Goal: Information Seeking & Learning: Learn about a topic

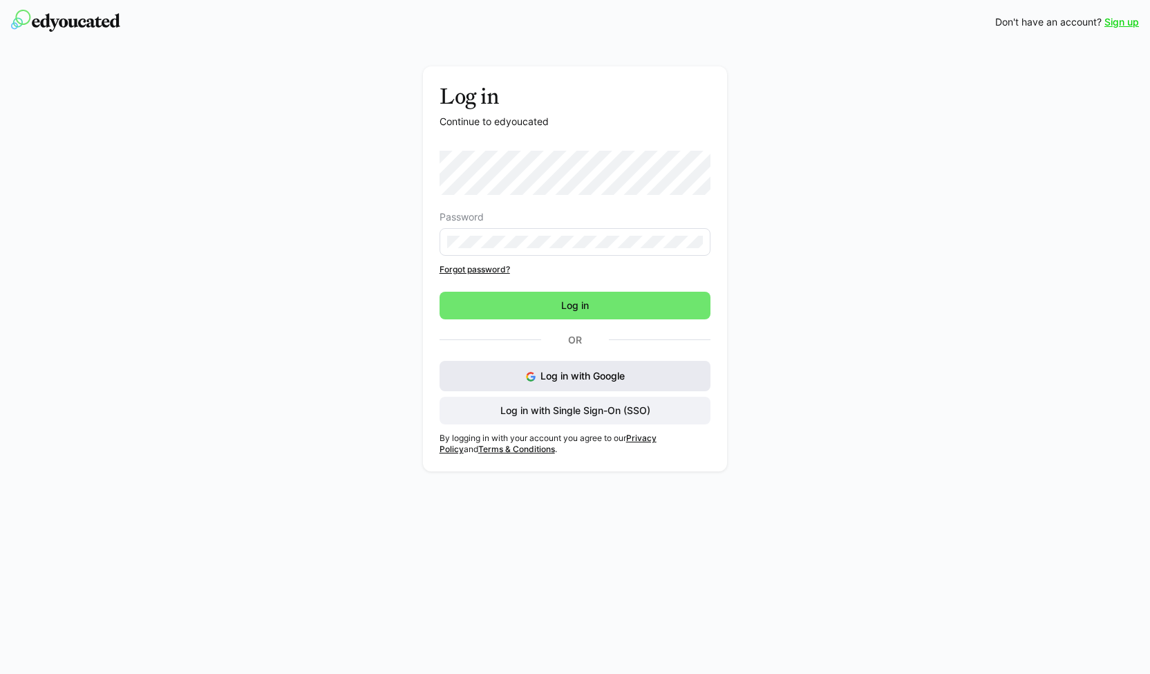
click at [523, 368] on button "Log in with Google" at bounding box center [576, 376] width 272 height 30
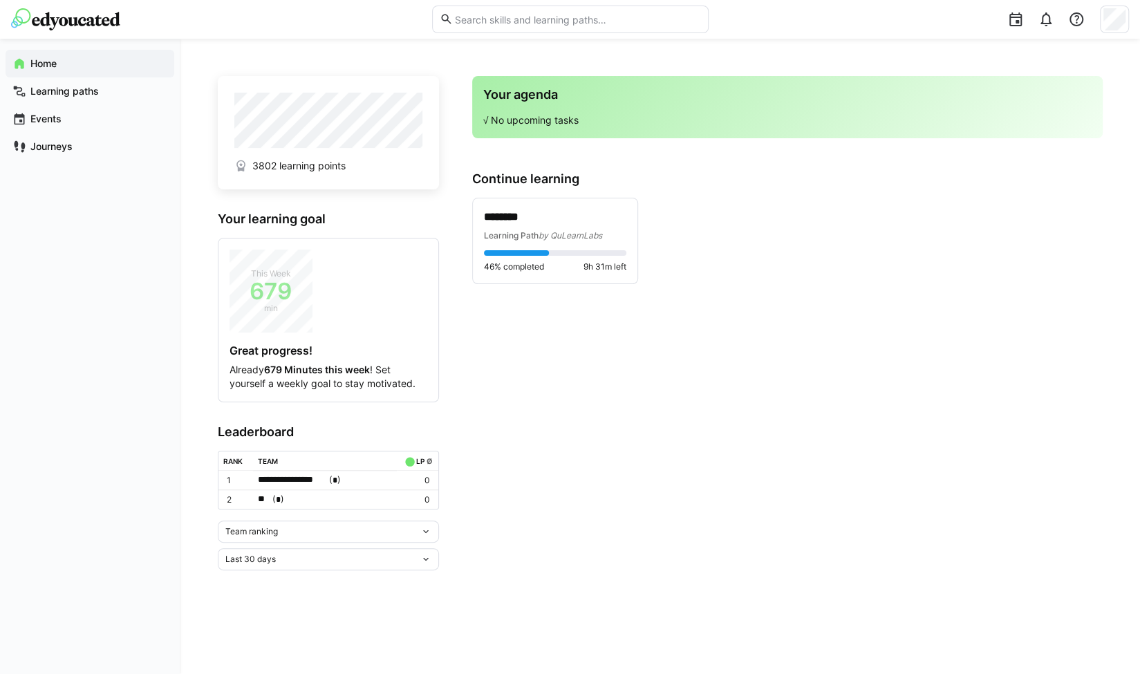
click at [282, 527] on div "Team ranking" at bounding box center [322, 532] width 195 height 10
click at [274, 579] on div "Individual ranking" at bounding box center [327, 579] width 205 height 11
click at [552, 243] on div "******** Learning Path by QuLearnLabs 46% completed 9h 31m left" at bounding box center [555, 240] width 142 height 63
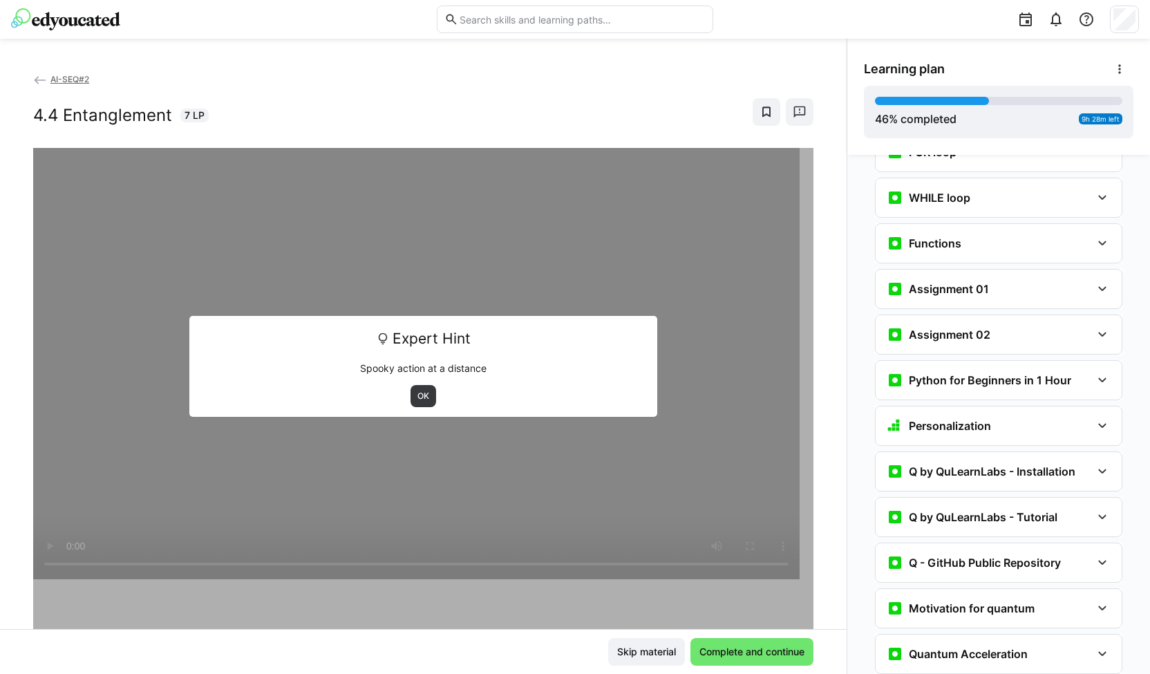
scroll to position [1011, 0]
click at [925, 283] on h3 "Assignment 01" at bounding box center [949, 290] width 80 height 14
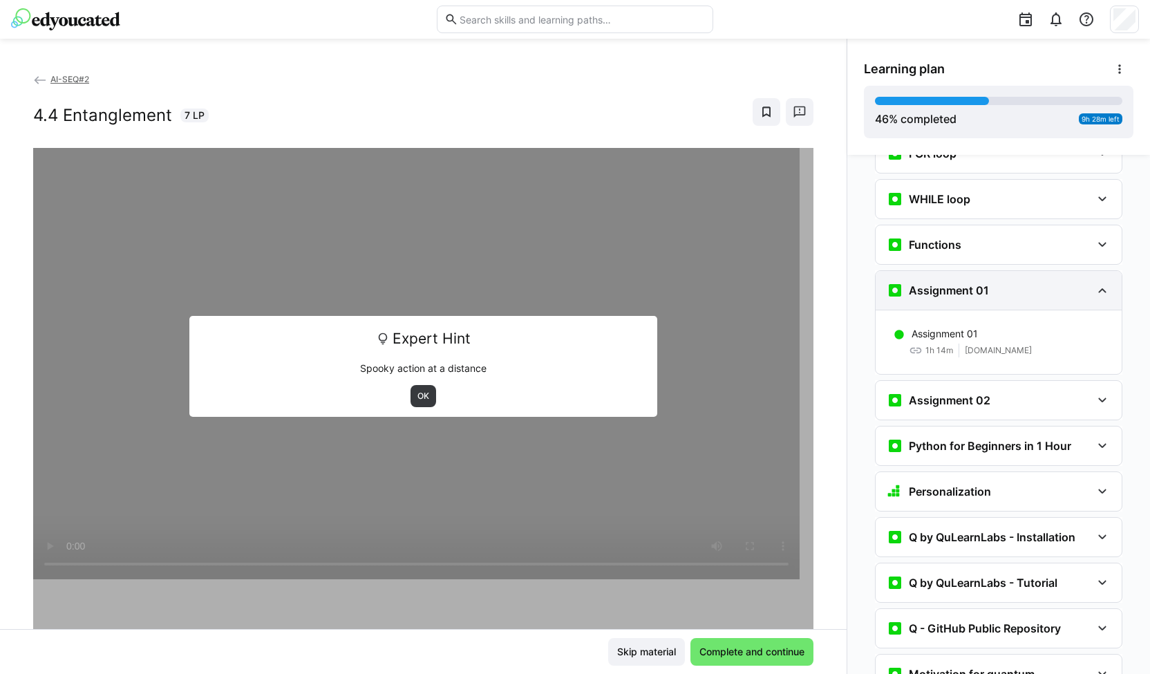
click at [925, 283] on h3 "Assignment 01" at bounding box center [949, 290] width 80 height 14
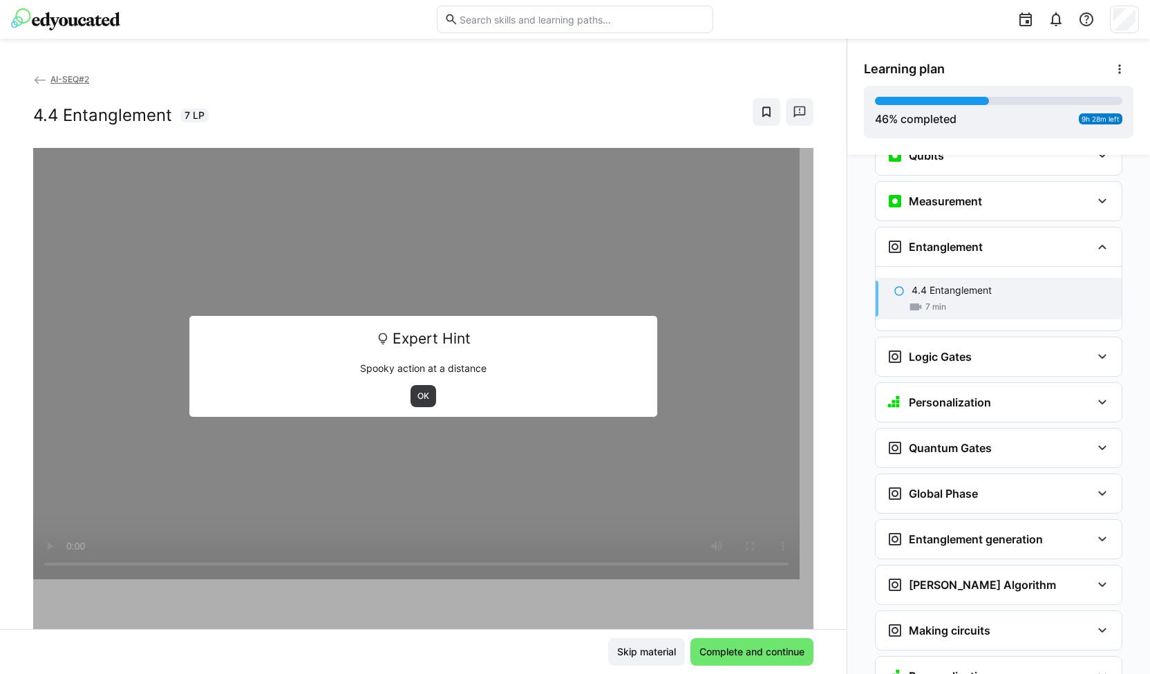
scroll to position [1648, 0]
click at [932, 349] on h3 "Logic Gates" at bounding box center [940, 356] width 63 height 14
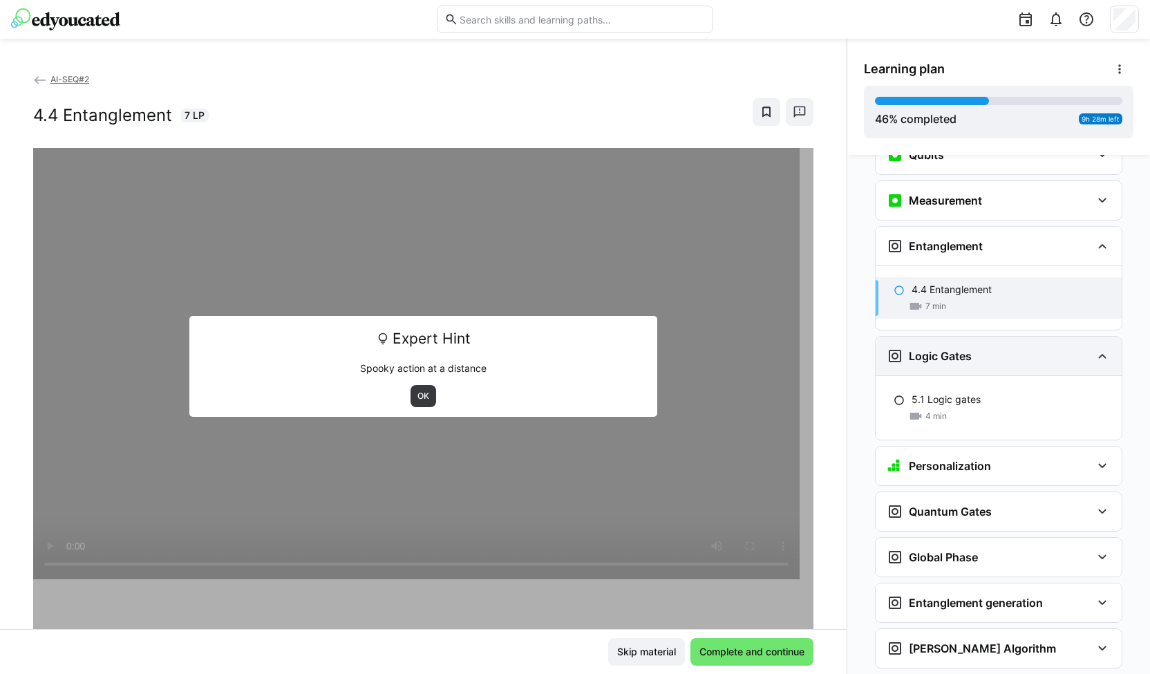
click at [932, 349] on h3 "Logic Gates" at bounding box center [940, 356] width 63 height 14
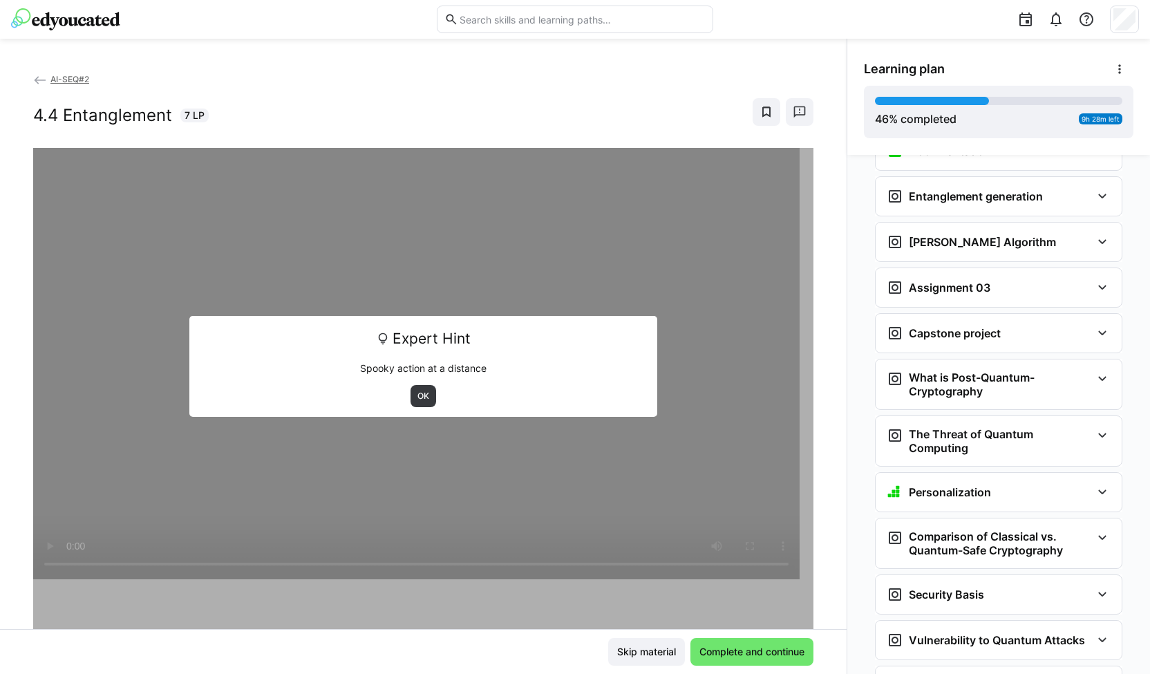
scroll to position [2221, 0]
